Goal: Obtain resource: Download file/media

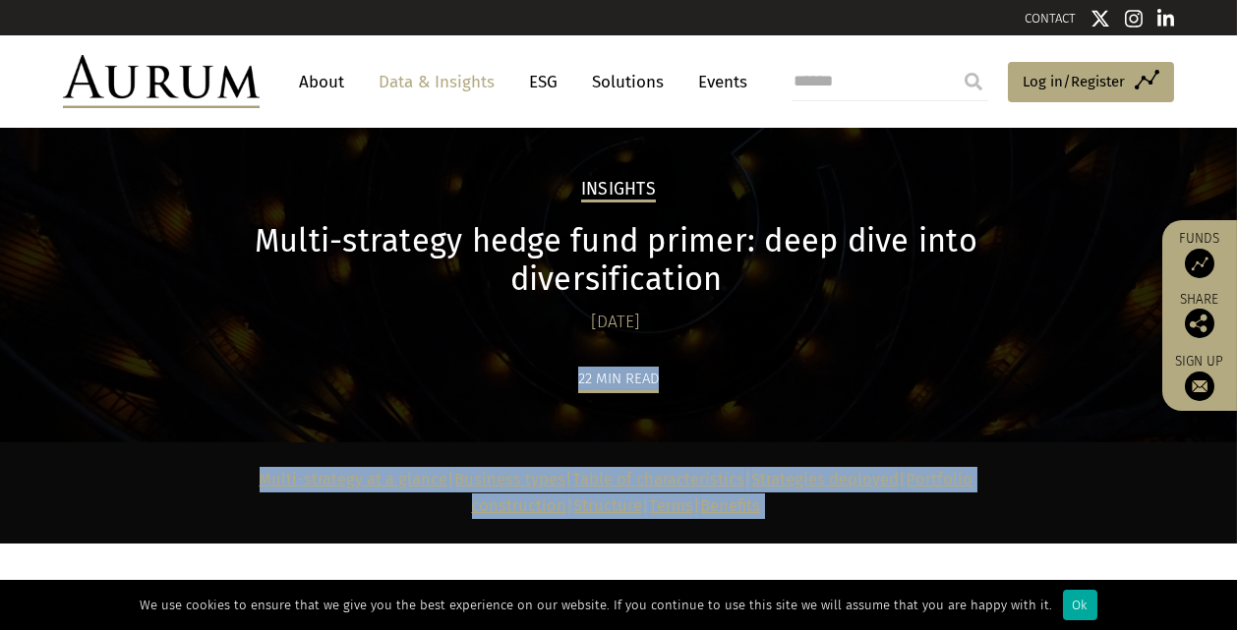
drag, startPoint x: 147, startPoint y: 225, endPoint x: 317, endPoint y: 321, distance: 194.6
click at [357, 544] on div "Download full report" at bounding box center [618, 588] width 944 height 88
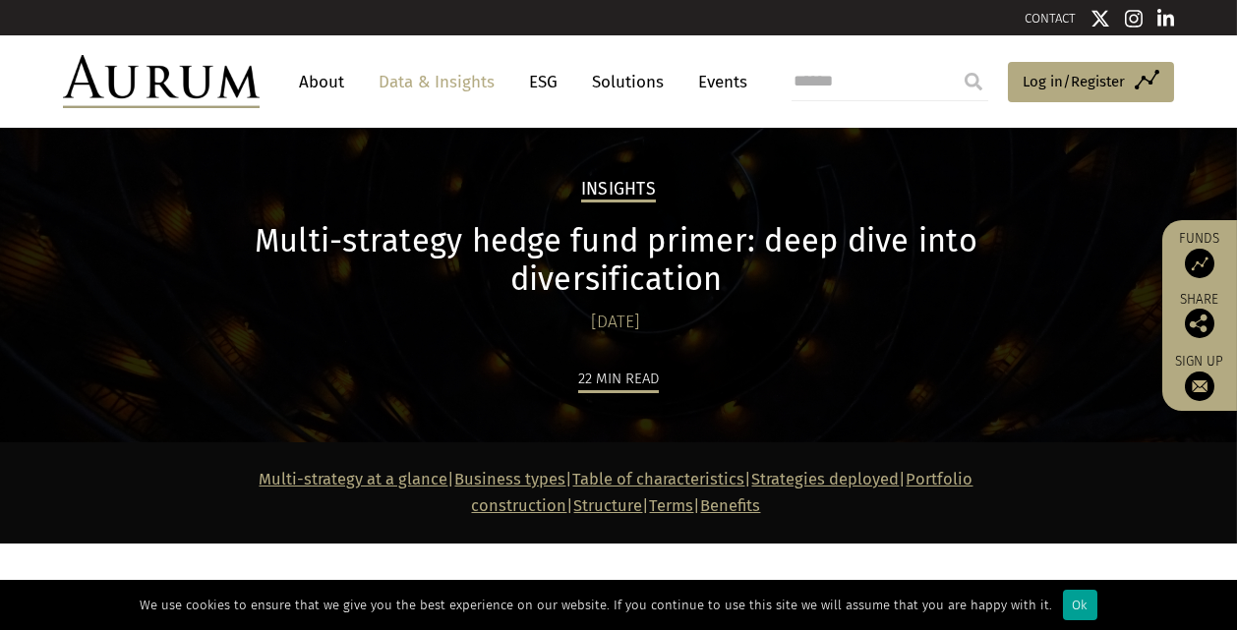
click at [1063, 602] on div "Ok" at bounding box center [1080, 605] width 34 height 30
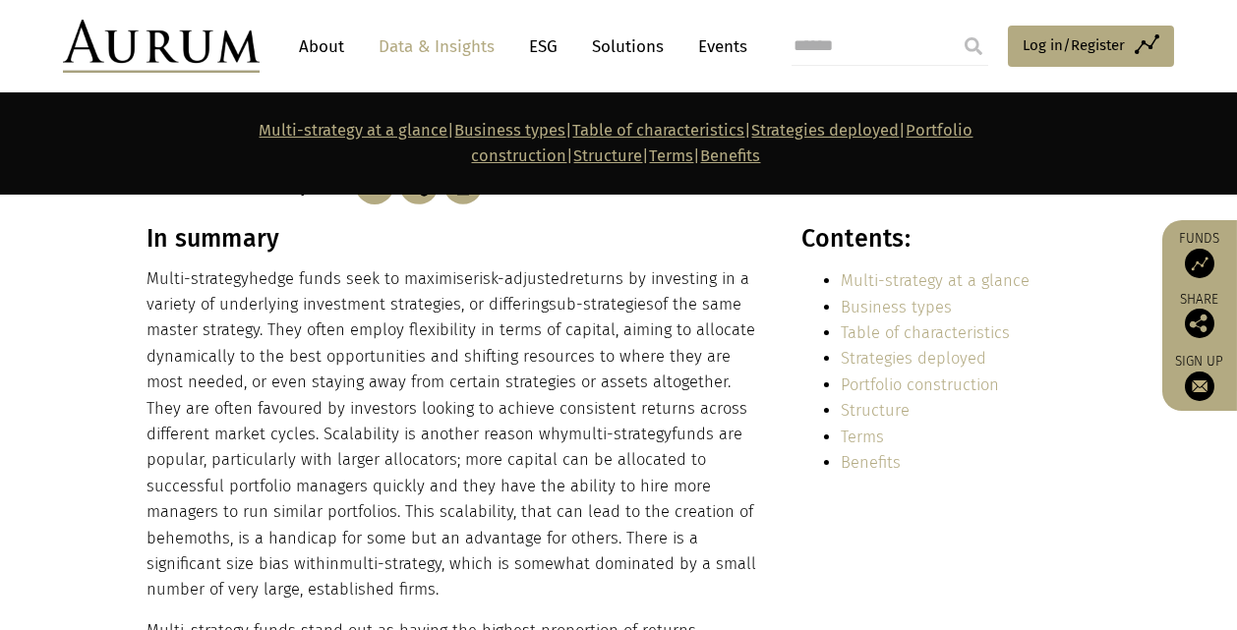
scroll to position [390, 0]
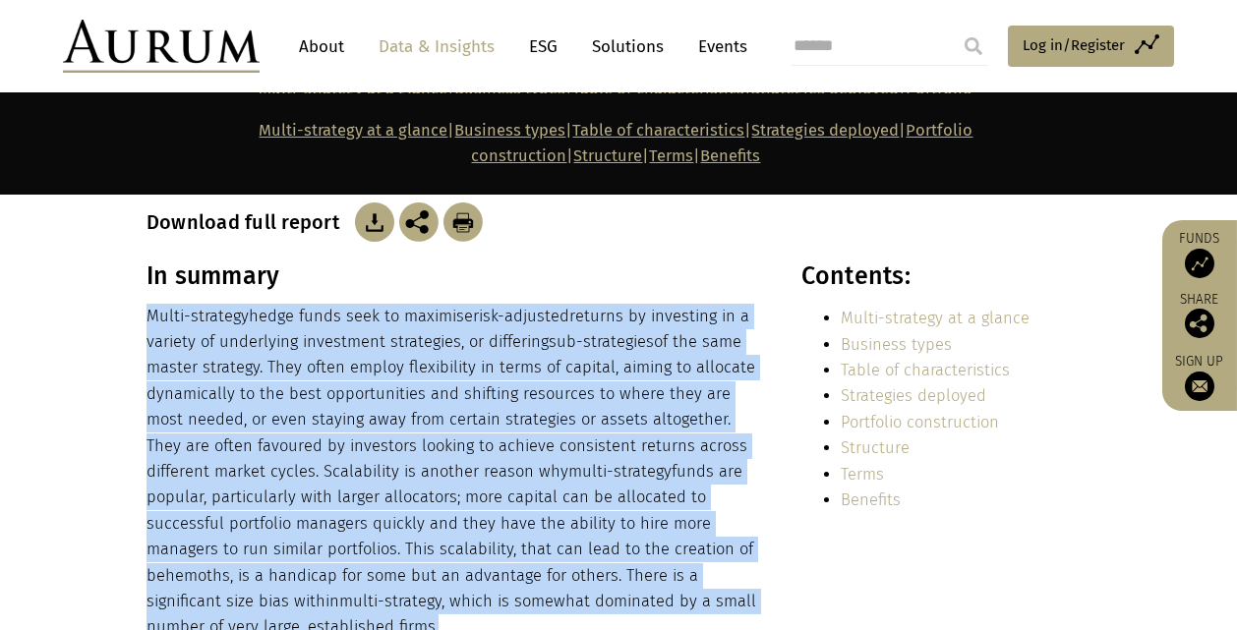
drag, startPoint x: 318, startPoint y: 585, endPoint x: 150, endPoint y: 284, distance: 344.6
click at [150, 304] on p "Multi-strategy hedge funds seek to maximise risk-adjusted returns by investing …" at bounding box center [451, 472] width 611 height 337
copy p "Multi-strategy hedge funds seek to maximise risk-adjusted returns by investing …"
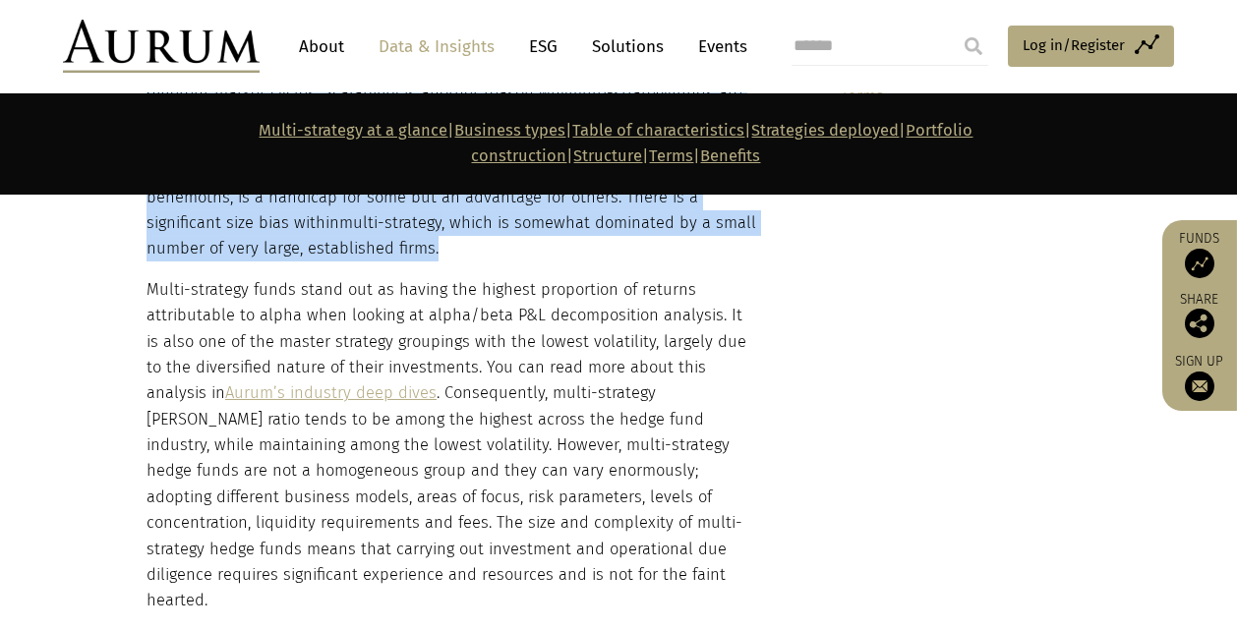
scroll to position [778, 0]
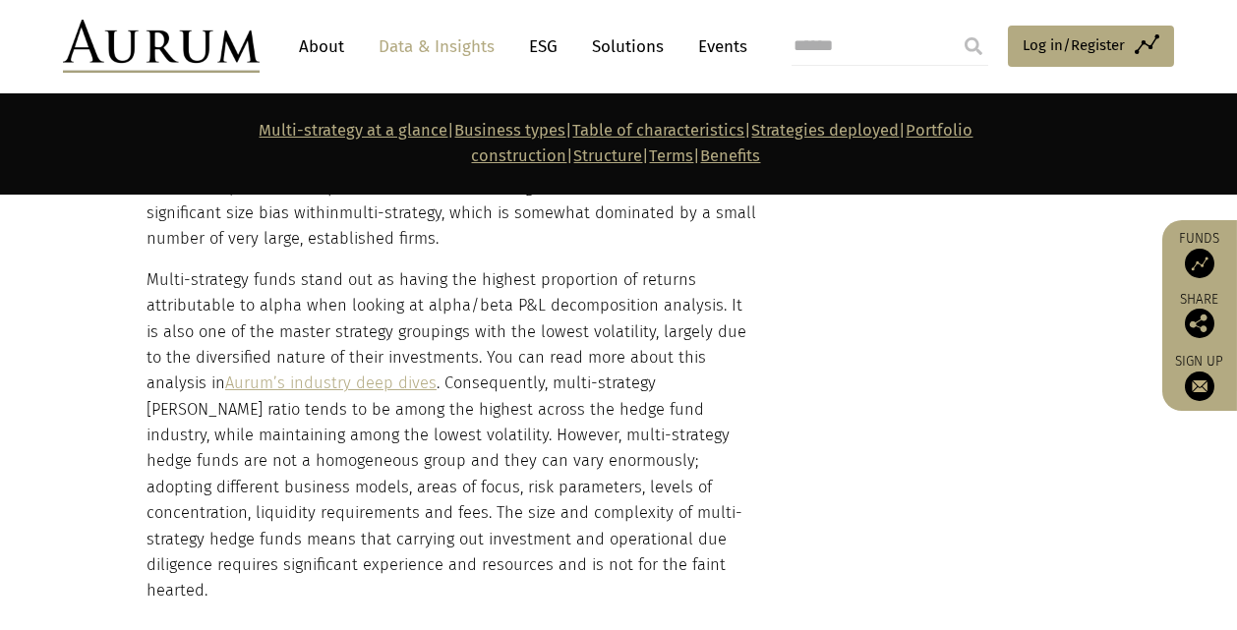
click at [330, 513] on p "Multi-strategy funds stand out as having the highest proportion of returns attr…" at bounding box center [451, 435] width 611 height 337
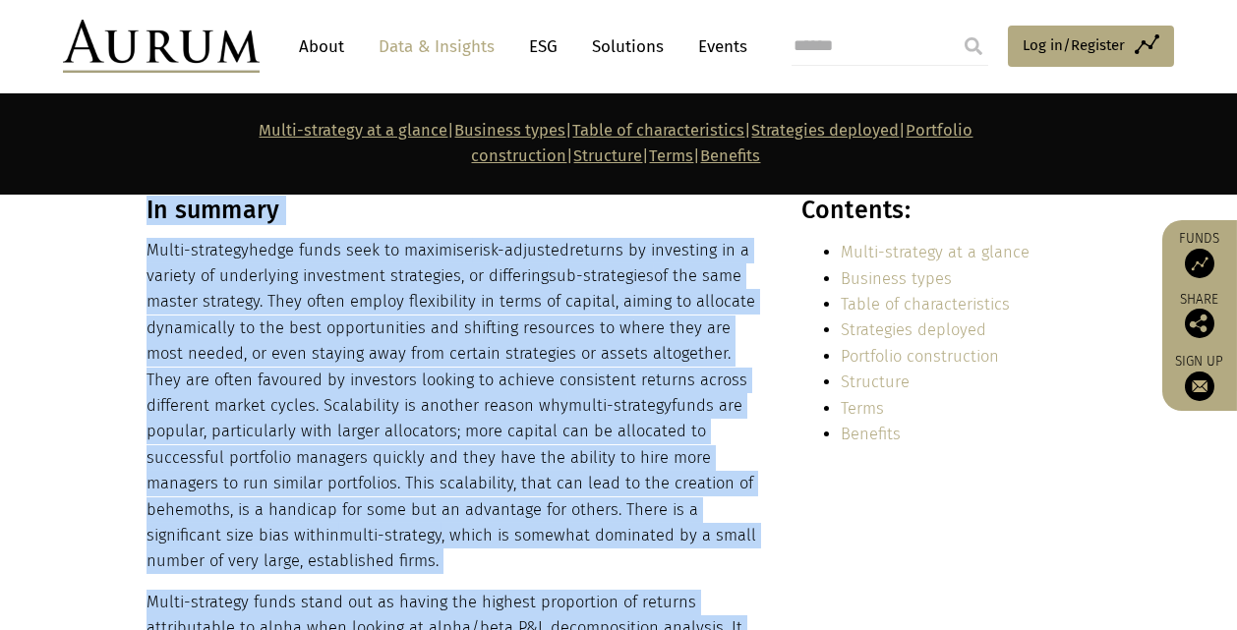
scroll to position [442, 0]
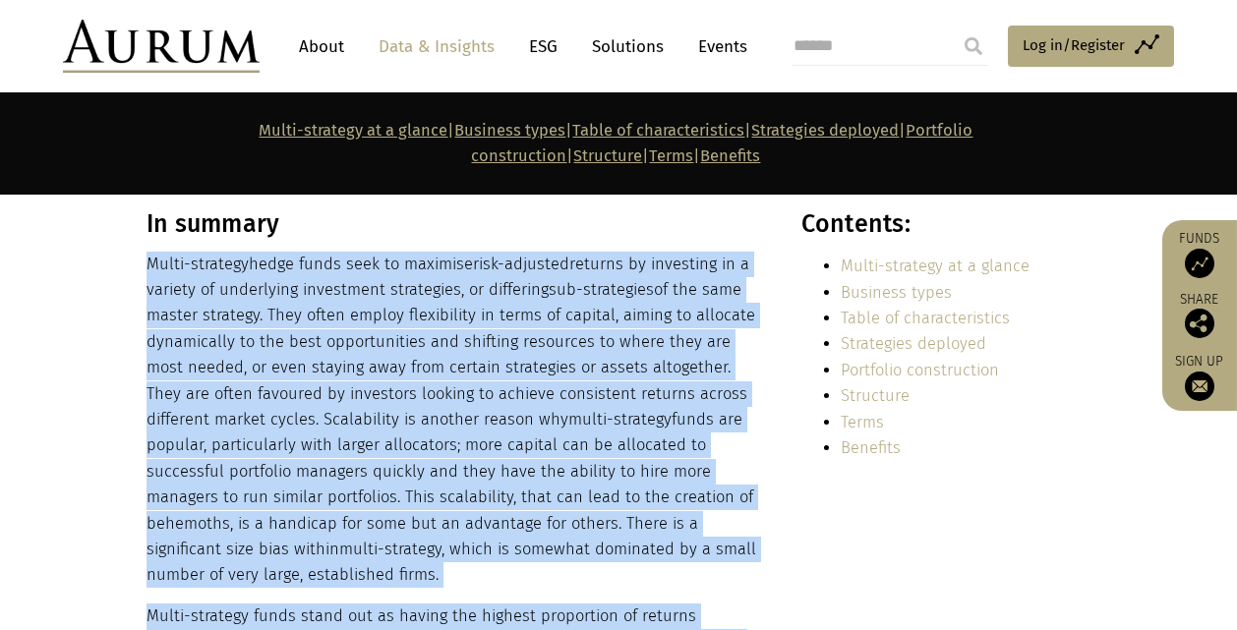
drag, startPoint x: 322, startPoint y: 525, endPoint x: 148, endPoint y: 220, distance: 350.9
click at [148, 220] on div "In summary Multi-strategy hedge funds seek to maximise risk-adjusted returns by…" at bounding box center [451, 574] width 611 height 731
copy div "Multi-strategy hedge funds seek to maximise risk-adjusted returns by investing …"
